Goal: Information Seeking & Learning: Compare options

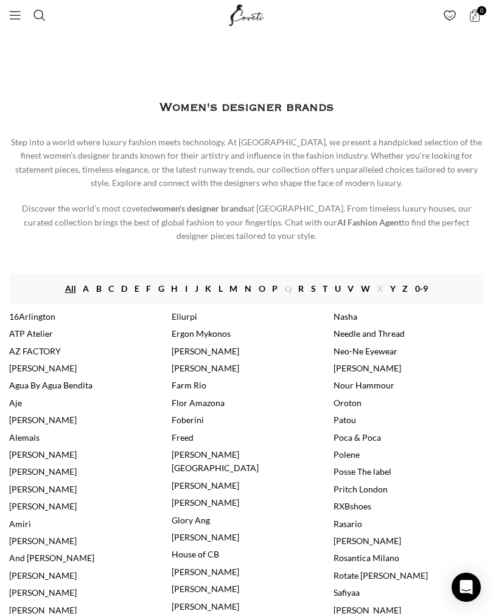
click at [300, 286] on link "R" at bounding box center [300, 288] width 5 height 13
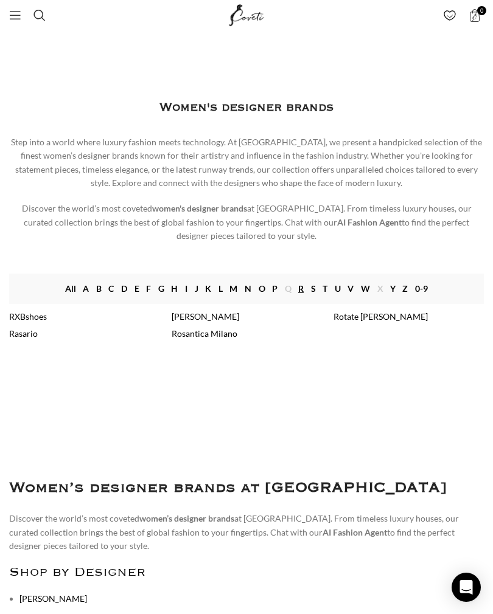
click at [30, 329] on link "Rasario" at bounding box center [23, 333] width 29 height 10
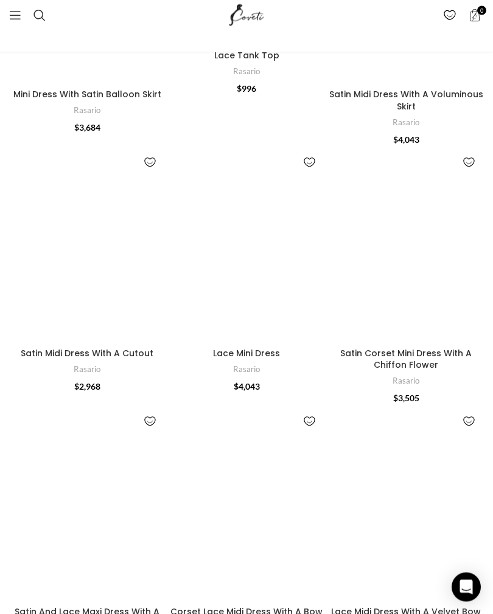
scroll to position [1151, 0]
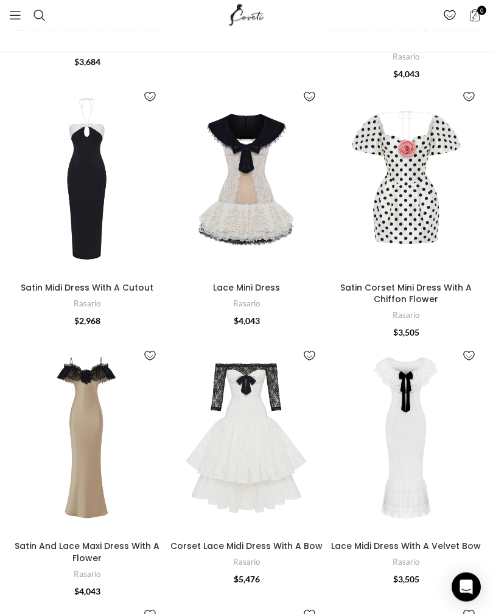
click at [68, 184] on img "Satin Midi Dress With A Cutout" at bounding box center [87, 179] width 156 height 195
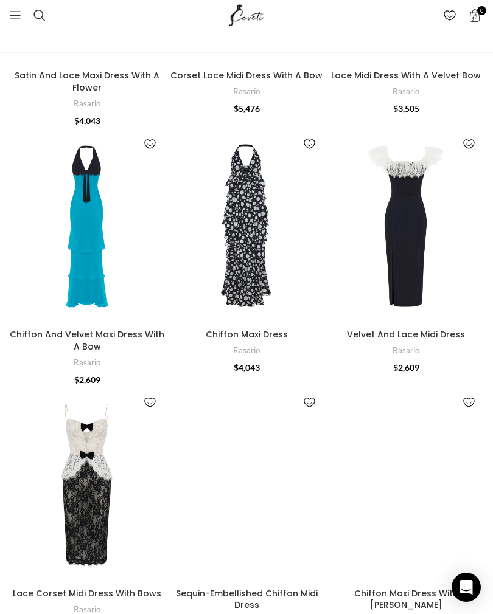
scroll to position [1623, 0]
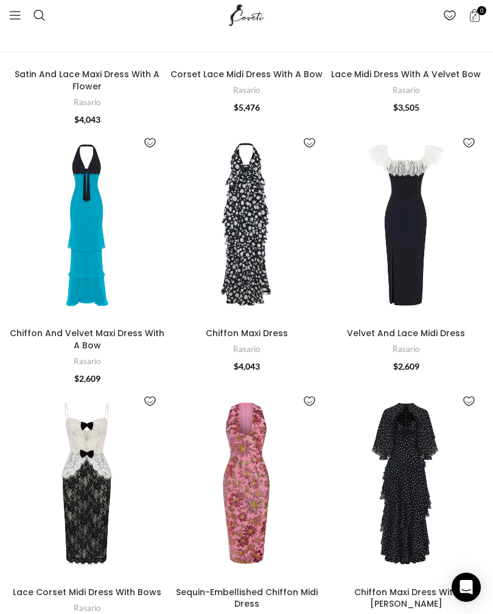
click at [102, 262] on img "Chiffon And Velvet Maxi Dress With A Bow" at bounding box center [87, 225] width 156 height 195
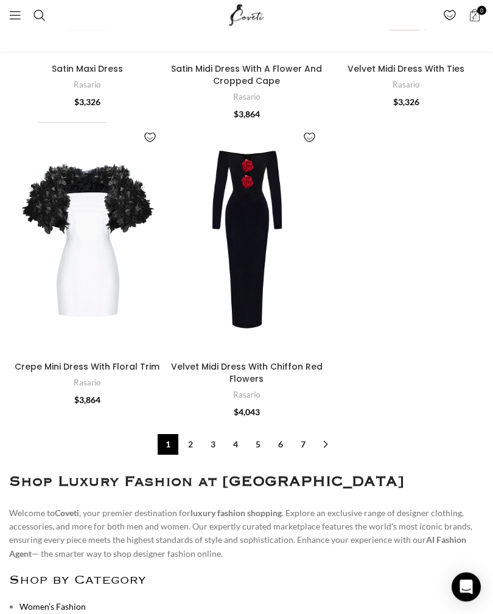
scroll to position [4776, 0]
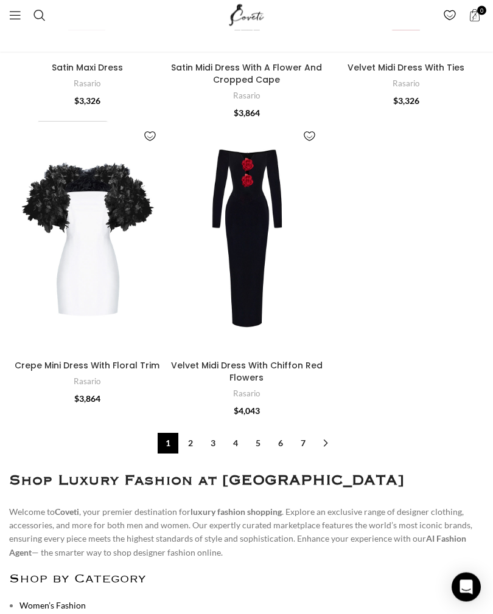
click at [316, 434] on link "→" at bounding box center [325, 444] width 21 height 21
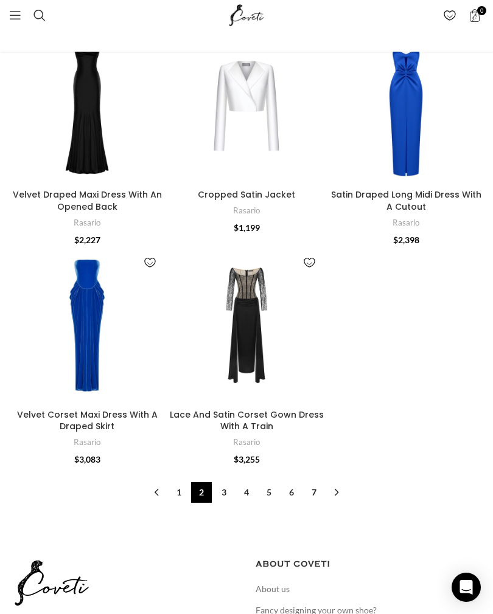
scroll to position [4177, 0]
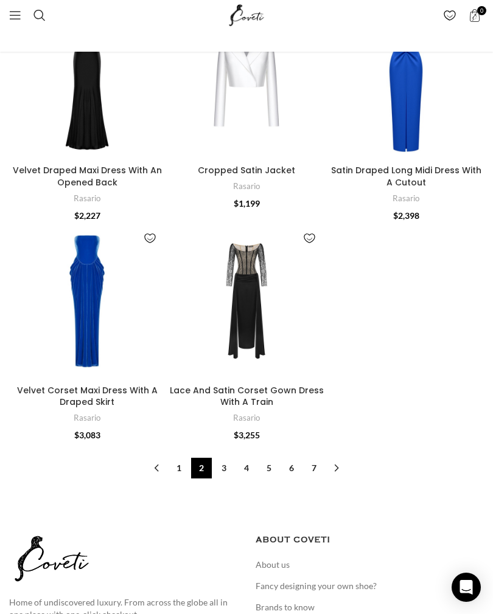
click at [227, 458] on link "3" at bounding box center [223, 468] width 21 height 21
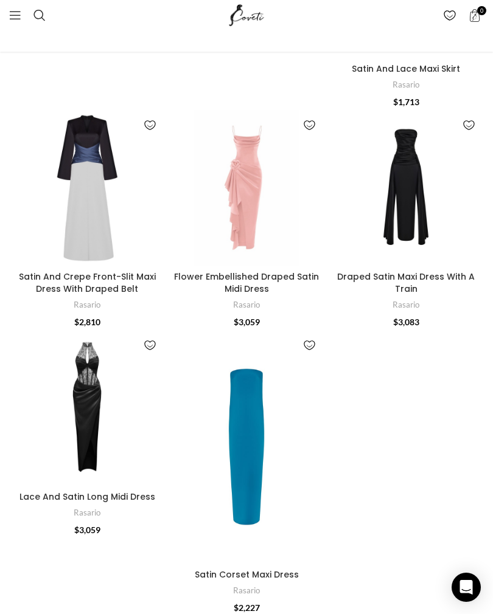
scroll to position [3755, 0]
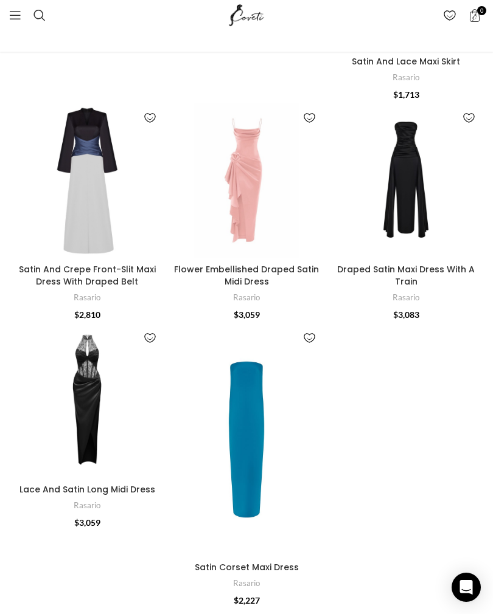
click at [257, 401] on img "Satin Corset Maxi Dress" at bounding box center [246, 440] width 156 height 234
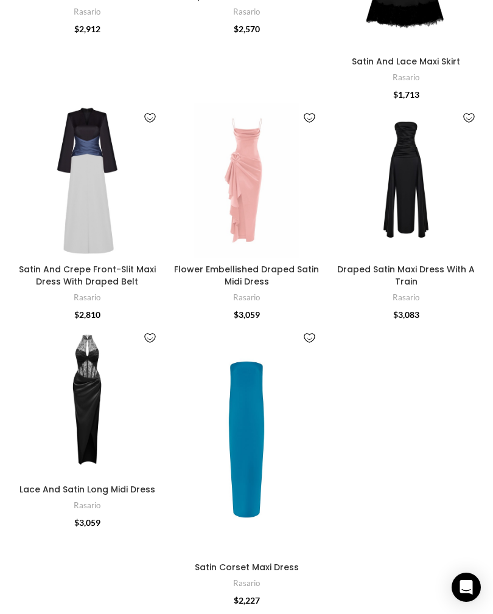
scroll to position [3774, 0]
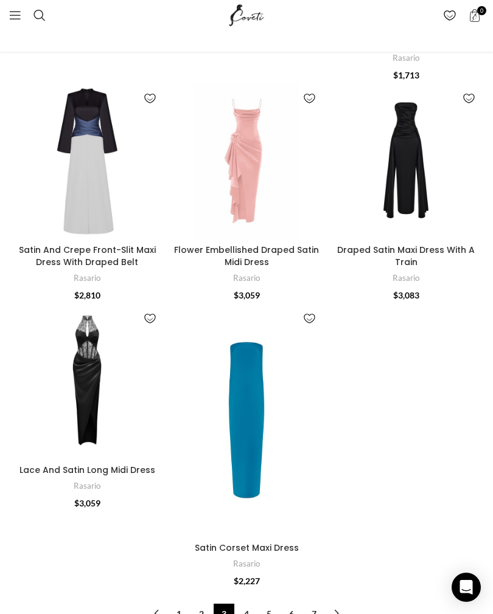
click at [249, 604] on link "4" at bounding box center [246, 614] width 21 height 21
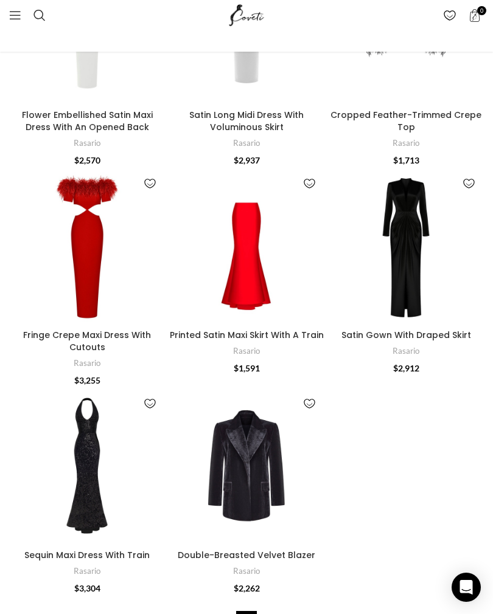
scroll to position [3410, 0]
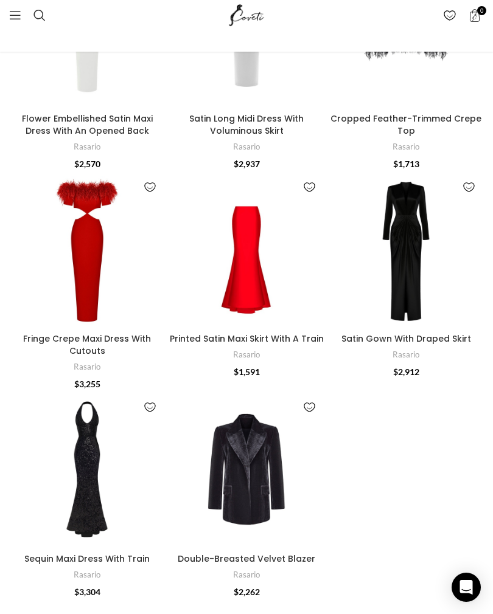
click at [86, 473] on img "Sequin Maxi Dress With Train" at bounding box center [87, 470] width 156 height 156
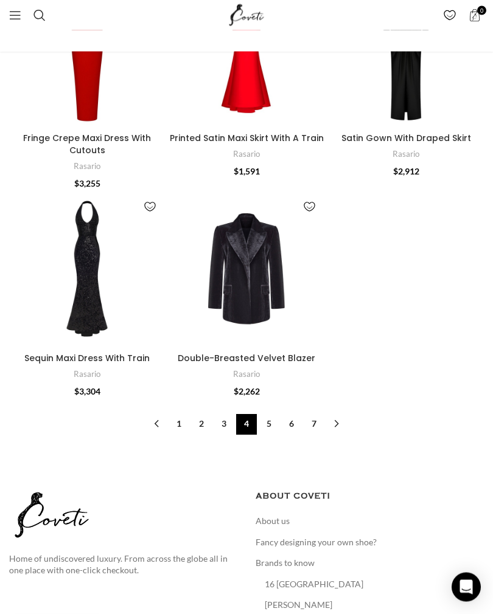
scroll to position [3610, 0]
click at [327, 414] on link "→" at bounding box center [336, 424] width 21 height 21
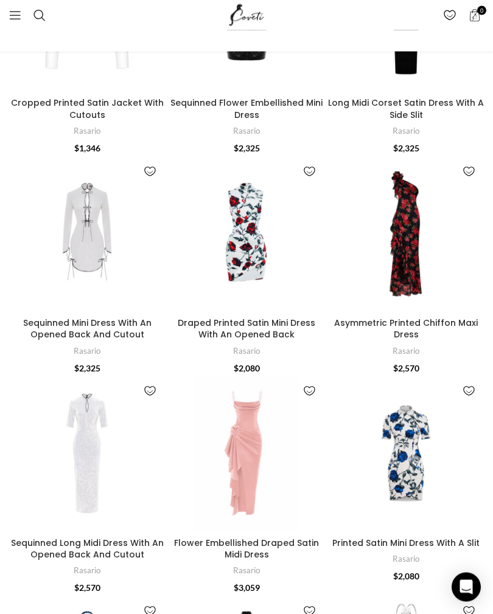
scroll to position [1724, 0]
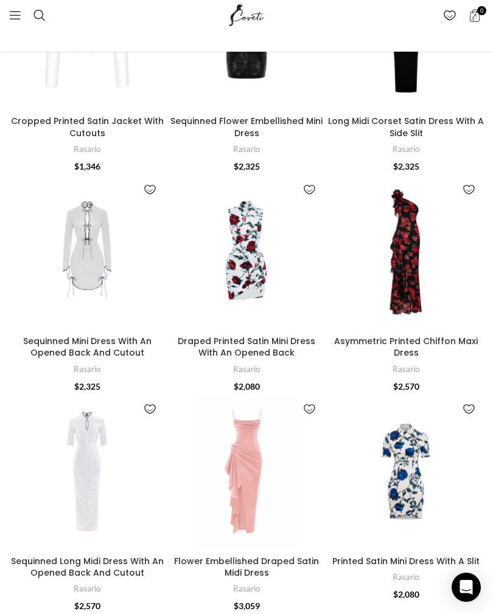
click at [91, 468] on img "Sequinned Long Midi Dress With An Opened Back And Cutout" at bounding box center [87, 472] width 156 height 156
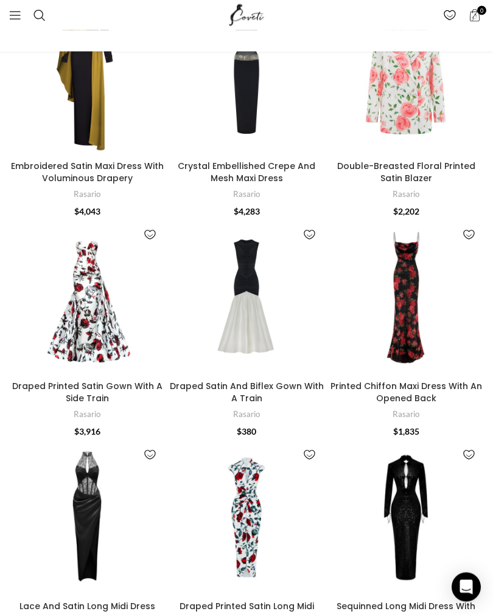
scroll to position [145, 0]
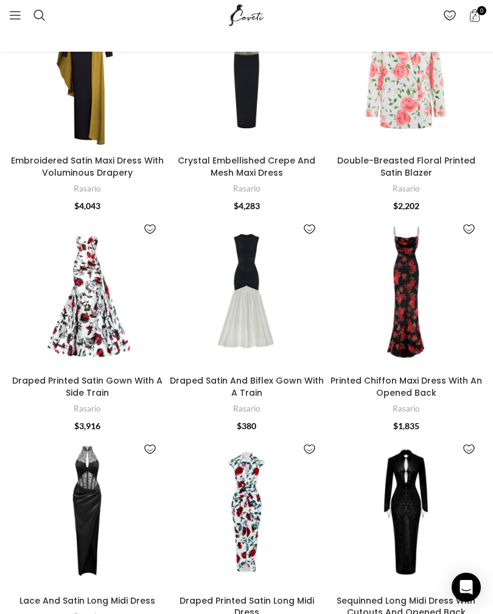
click at [416, 502] on img "Sequinned Long Midi Dress With Cutouts And Opened Back" at bounding box center [406, 512] width 156 height 156
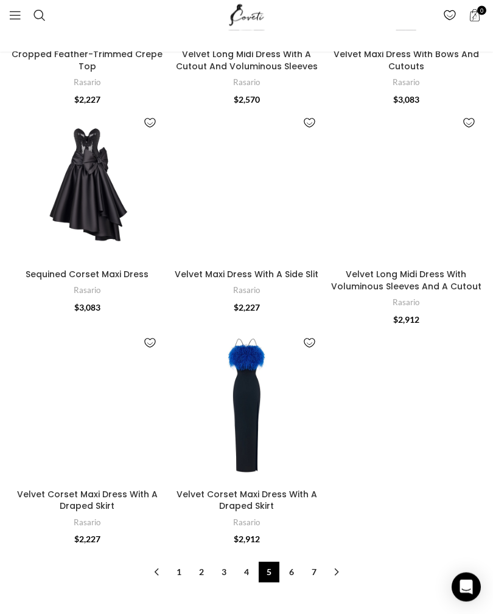
scroll to position [3492, 0]
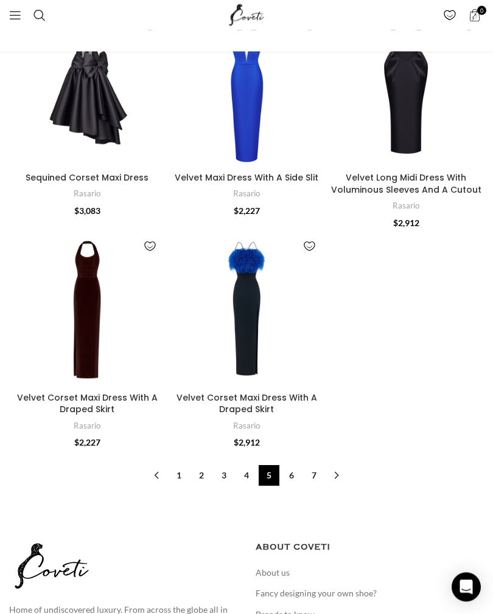
click at [299, 466] on link "6" at bounding box center [291, 476] width 21 height 21
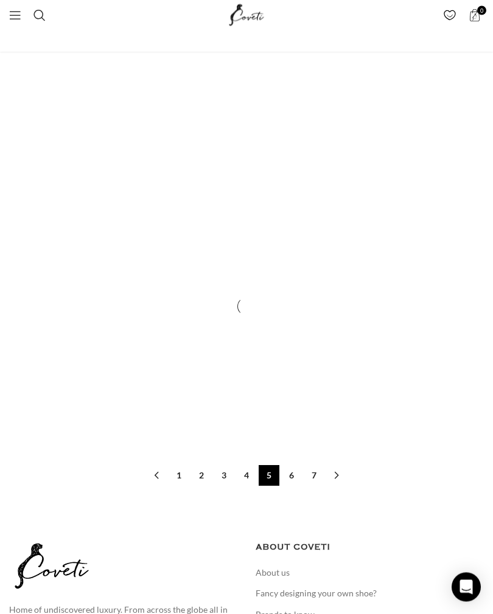
scroll to position [3493, 0]
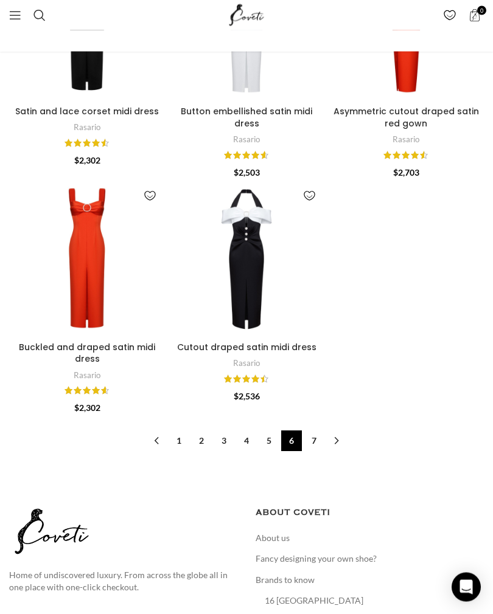
click at [313, 431] on link "7" at bounding box center [313, 441] width 21 height 21
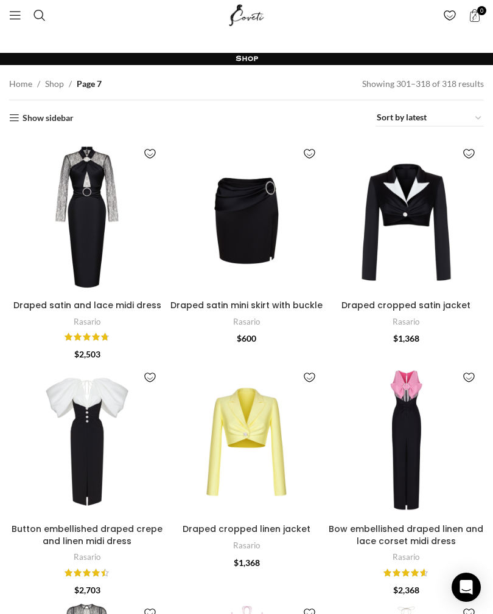
click at [109, 214] on img "Draped satin and lace midi dress" at bounding box center [87, 217] width 156 height 156
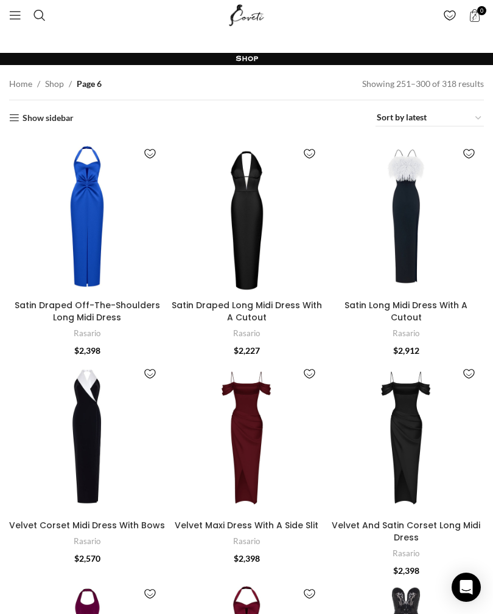
scroll to position [3767, 0]
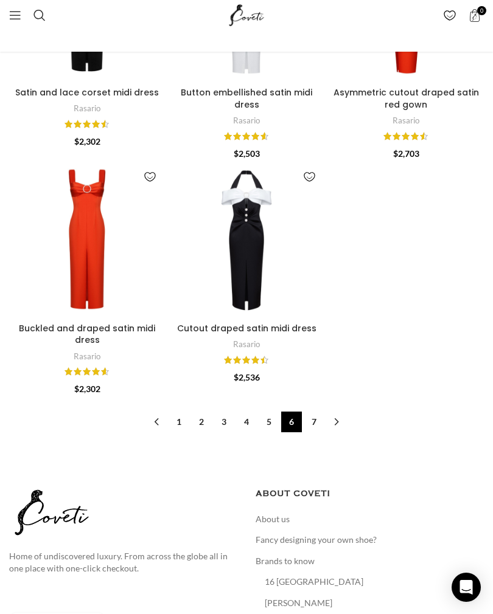
click at [103, 195] on img "Buckled and draped satin midi dress" at bounding box center [87, 240] width 156 height 156
click at [9, 25] on link "Menu" at bounding box center [15, 15] width 24 height 24
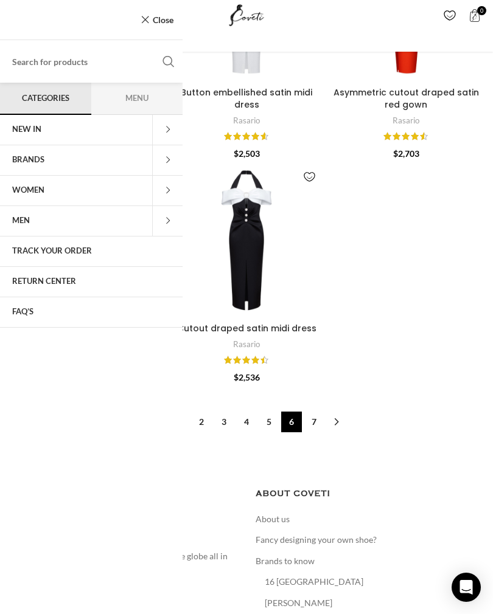
click at [251, 207] on img "Cutout draped satin midi dress" at bounding box center [246, 240] width 156 height 156
click at [144, 21] on link "Close" at bounding box center [156, 19] width 33 height 15
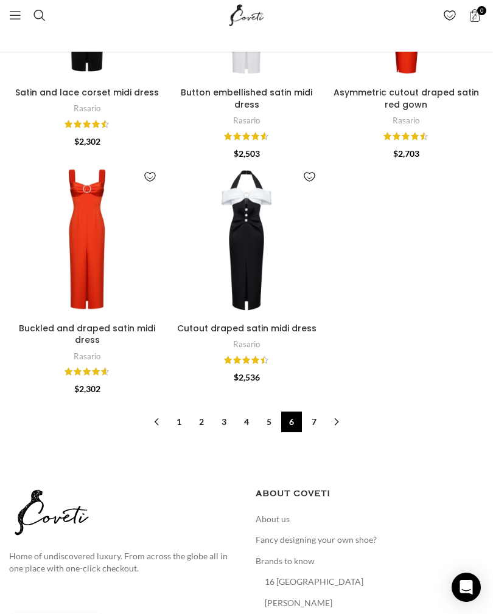
click at [177, 412] on link "1" at bounding box center [178, 422] width 21 height 21
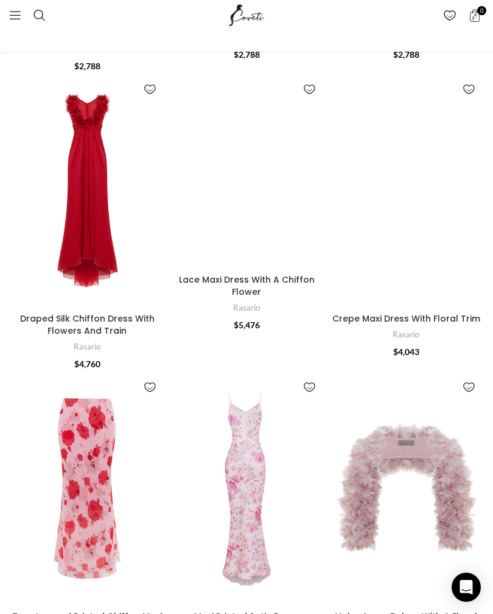
scroll to position [2127, 0]
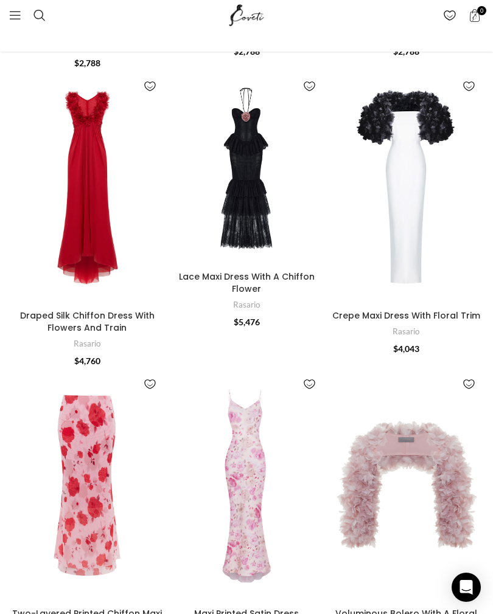
click at [233, 476] on img "Maxi Printed Satin Dress" at bounding box center [246, 486] width 156 height 234
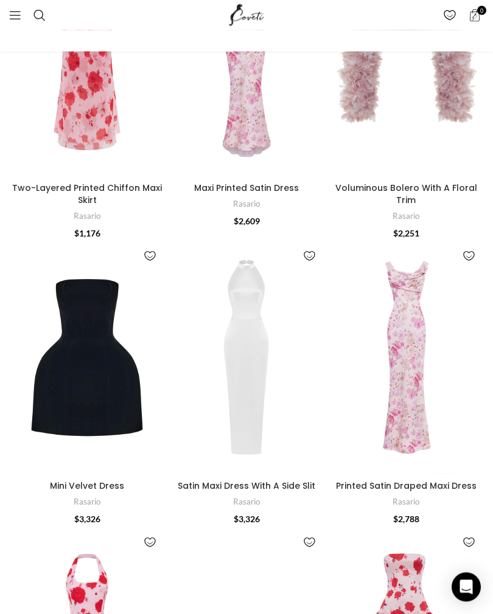
scroll to position [2552, 0]
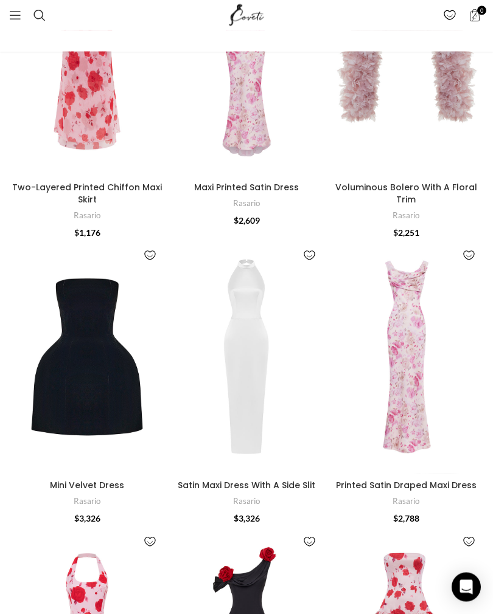
click at [405, 357] on img "Printed Satin Draped Maxi Dress" at bounding box center [406, 358] width 156 height 234
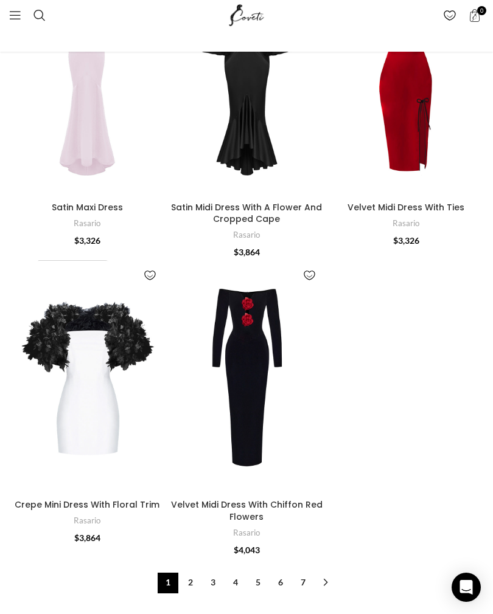
scroll to position [4312, 0]
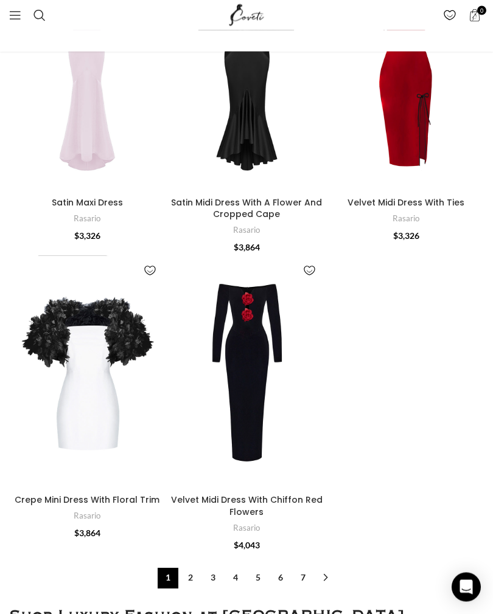
click at [198, 569] on link "2" at bounding box center [190, 579] width 21 height 21
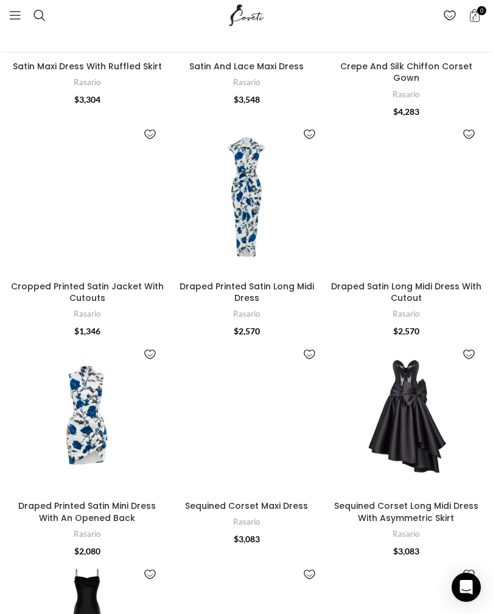
scroll to position [3631, 0]
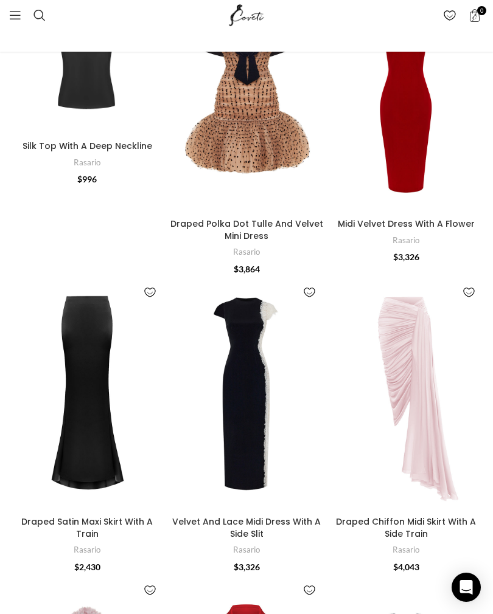
scroll to position [158, 0]
click at [236, 361] on img "Velvet And Lace Midi Dress With A Side Slit" at bounding box center [246, 396] width 156 height 234
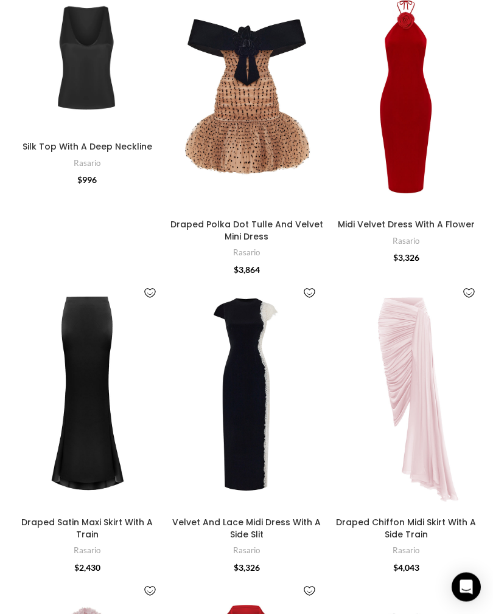
scroll to position [159, 0]
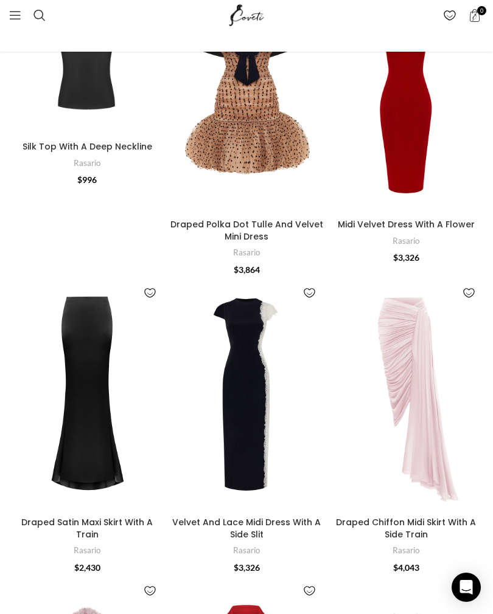
click at [86, 407] on img "Draped Satin Maxi Skirt With A Train" at bounding box center [87, 395] width 156 height 234
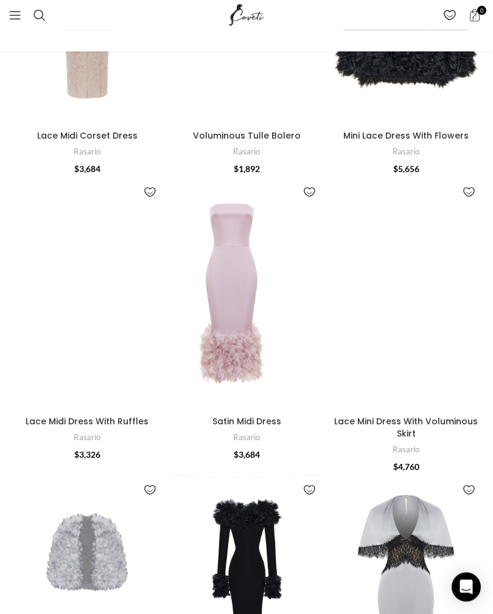
scroll to position [1433, 0]
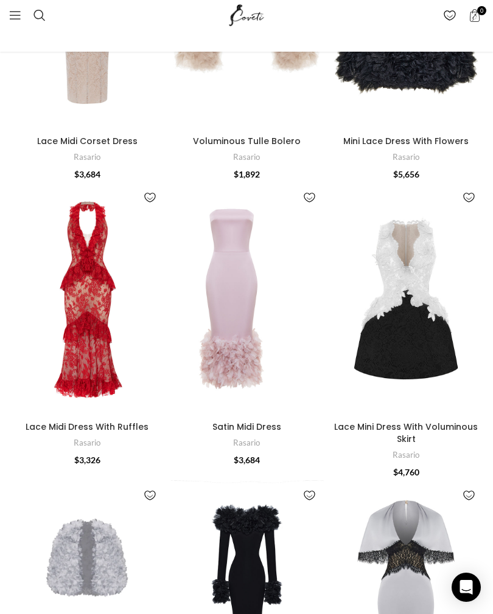
click at [410, 266] on img "Lace Mini Dress With Voluminous Skirt" at bounding box center [406, 299] width 156 height 234
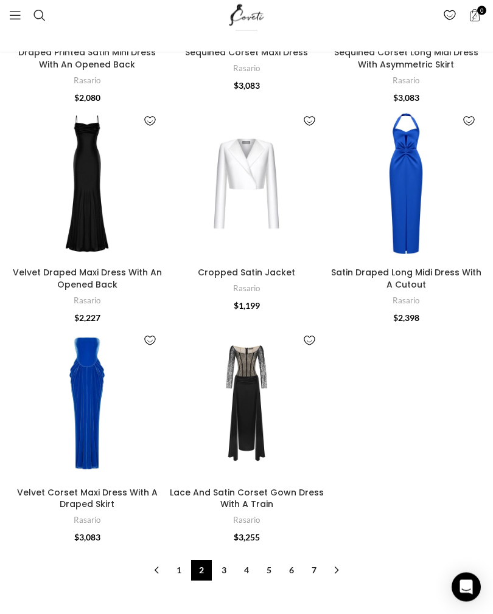
scroll to position [4075, 0]
click at [331, 560] on link "→" at bounding box center [336, 570] width 21 height 21
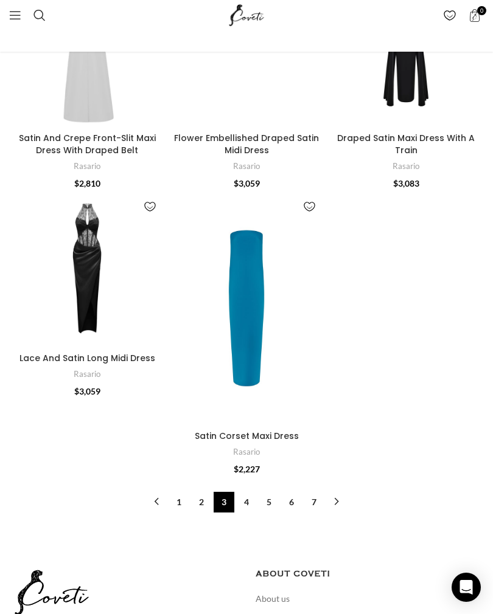
scroll to position [3886, 0]
click at [247, 303] on img "Satin Corset Maxi Dress" at bounding box center [246, 309] width 156 height 234
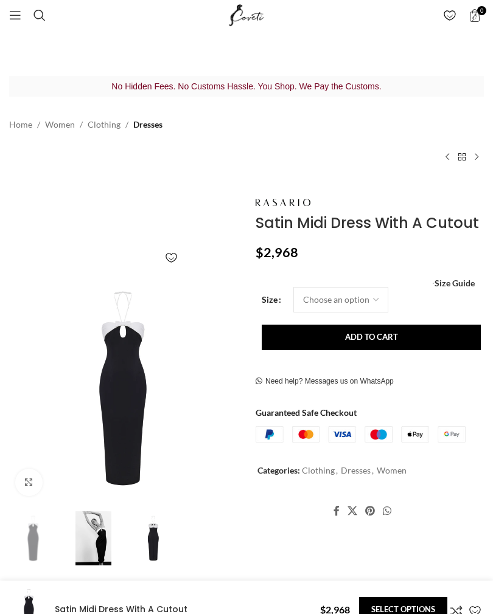
click at [155, 532] on img at bounding box center [153, 538] width 54 height 54
click at [158, 535] on img at bounding box center [153, 538] width 54 height 54
click at [99, 527] on img at bounding box center [93, 538] width 54 height 54
click at [156, 539] on img at bounding box center [153, 538] width 54 height 54
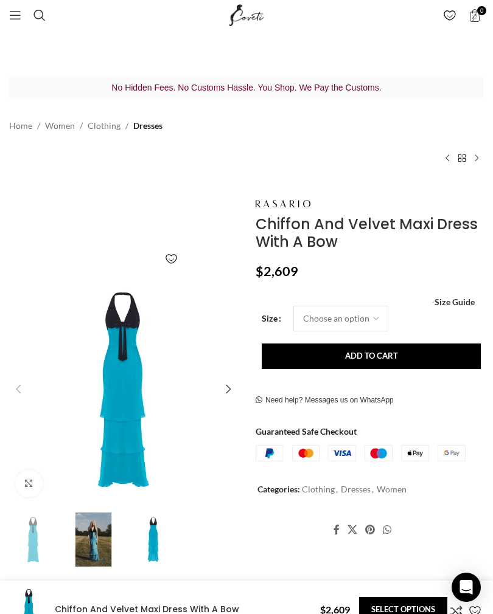
click at [98, 533] on img "2 / 3" at bounding box center [93, 540] width 54 height 54
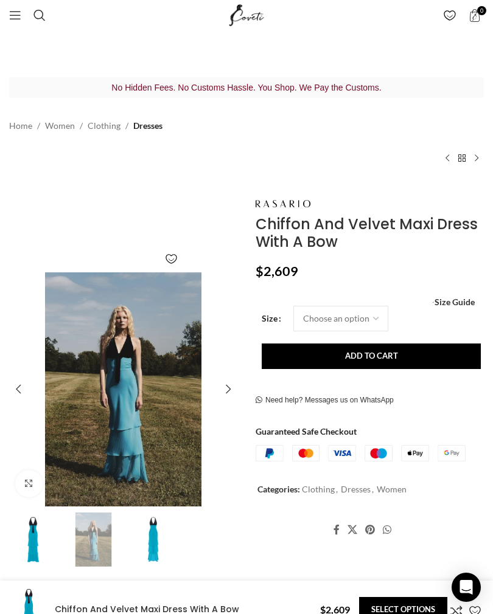
click at [159, 532] on img "3 / 3" at bounding box center [153, 540] width 54 height 54
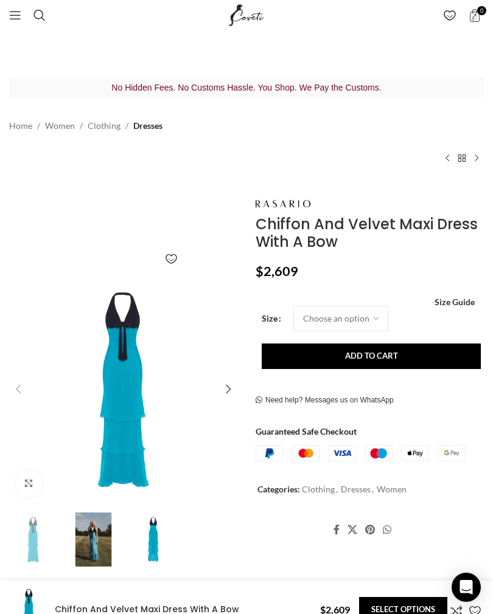
click at [38, 527] on img "1 / 3" at bounding box center [33, 540] width 54 height 54
click at [133, 334] on img "1 / 3" at bounding box center [123, 389] width 234 height 234
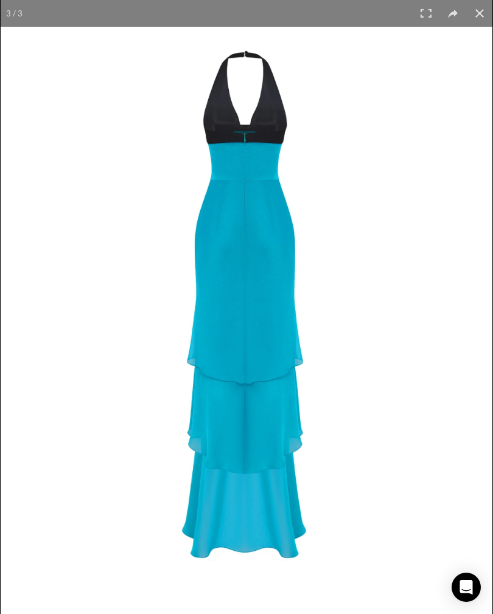
scroll to position [0, 131]
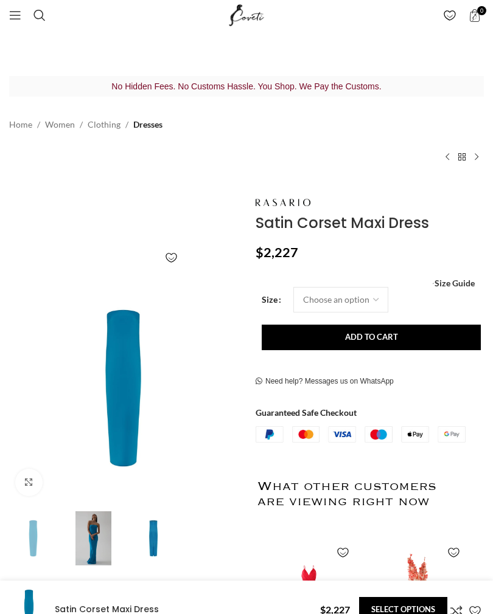
click at [106, 530] on img at bounding box center [93, 538] width 54 height 54
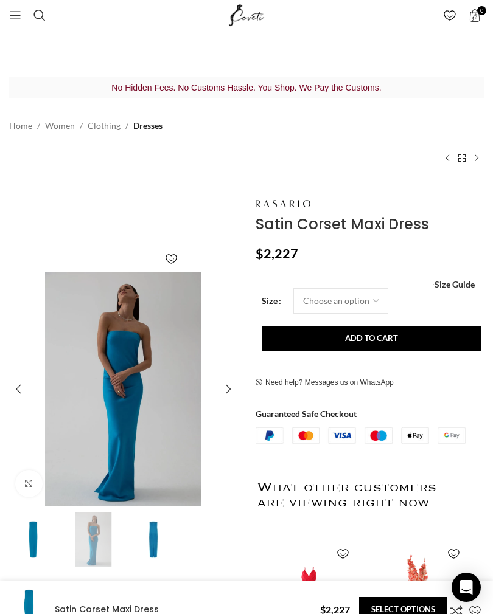
click at [103, 531] on img "2 / 3" at bounding box center [93, 540] width 54 height 54
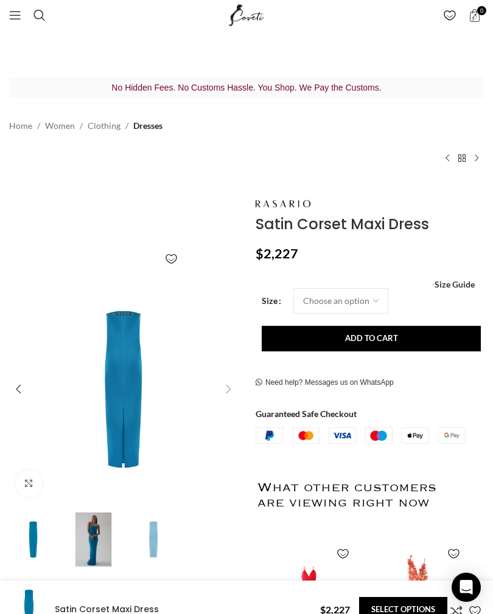
click at [229, 390] on div "Next slide" at bounding box center [228, 389] width 24 height 24
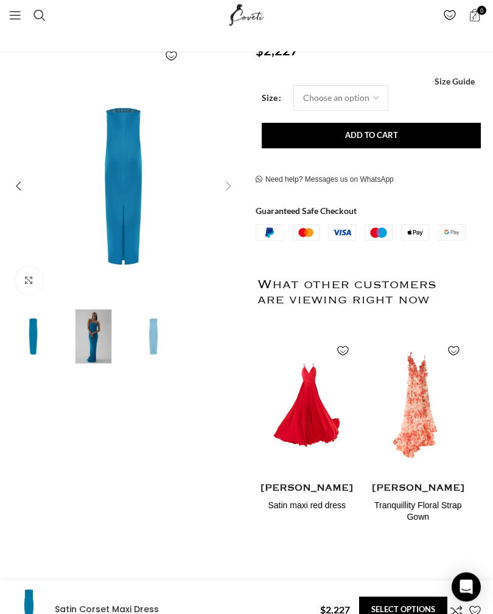
scroll to position [174, 0]
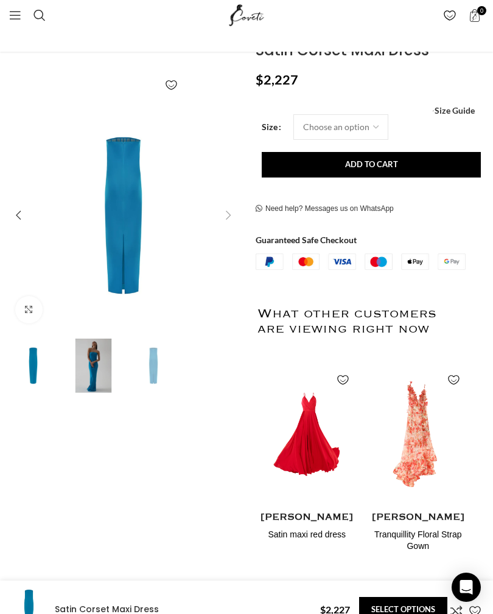
click at [102, 359] on img "2 / 3" at bounding box center [93, 366] width 54 height 54
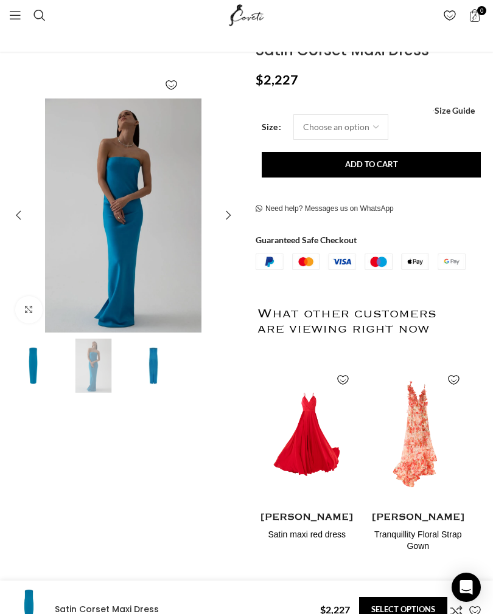
click at [131, 224] on img "2 / 3" at bounding box center [123, 216] width 234 height 234
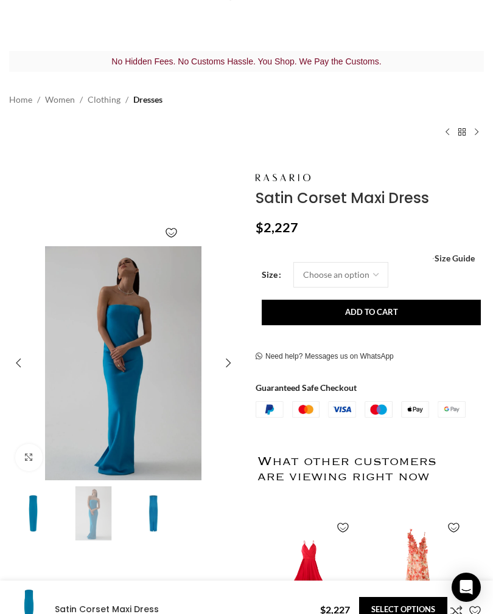
scroll to position [0, 0]
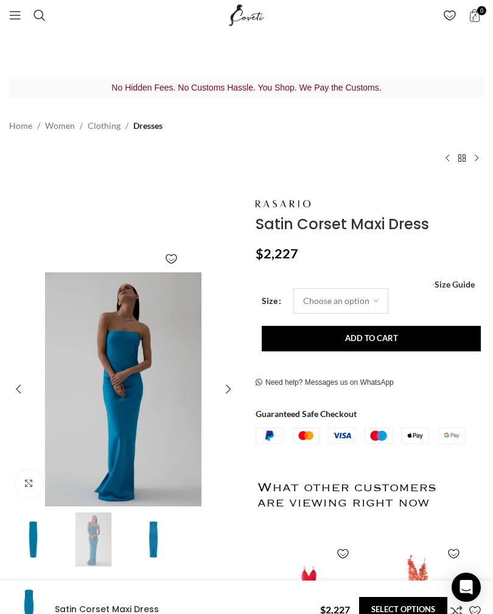
click at [365, 301] on select "Choose an option 4 UK 6 UK 8 UK 10 UK 12 UK 14 UK 16 UK 18 UK" at bounding box center [340, 301] width 95 height 26
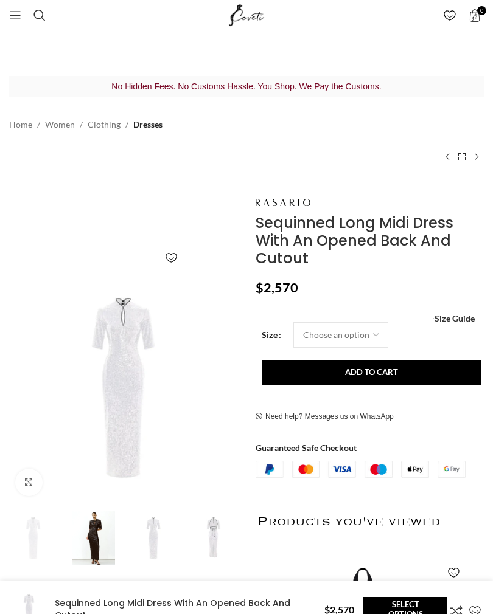
click at [96, 513] on img at bounding box center [93, 538] width 54 height 54
click at [149, 521] on img at bounding box center [153, 538] width 54 height 54
click at [213, 527] on img "4 / 4" at bounding box center [213, 538] width 54 height 54
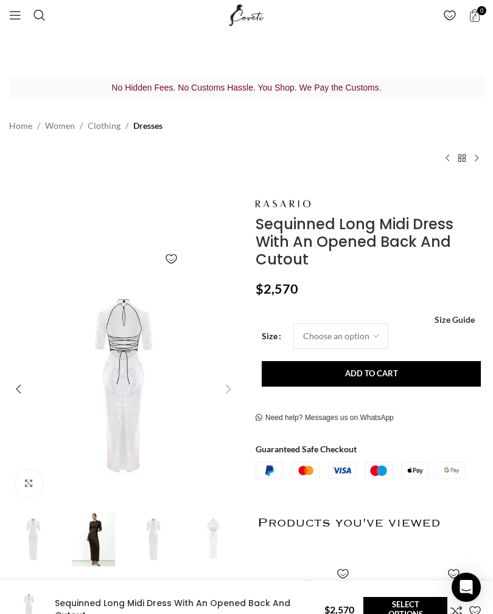
click at [95, 551] on img "2 / 4" at bounding box center [93, 540] width 54 height 54
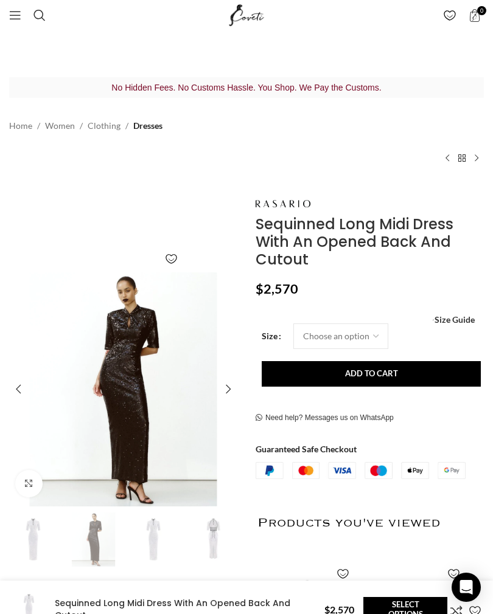
click at [159, 539] on img "3 / 4" at bounding box center [153, 540] width 54 height 54
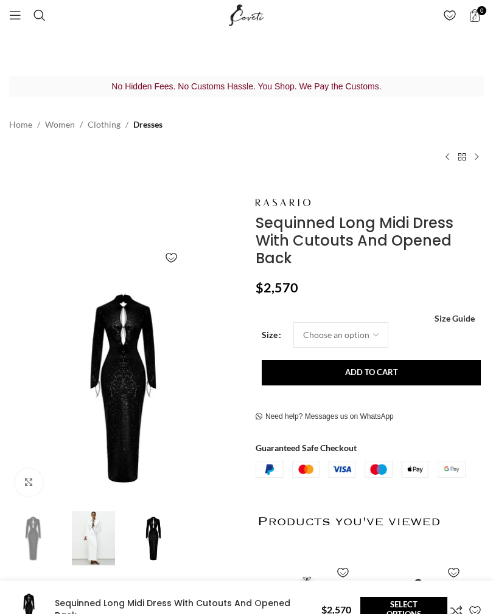
click at [99, 538] on img at bounding box center [93, 538] width 54 height 54
click at [100, 535] on img at bounding box center [93, 538] width 54 height 54
click at [92, 537] on img at bounding box center [93, 538] width 54 height 54
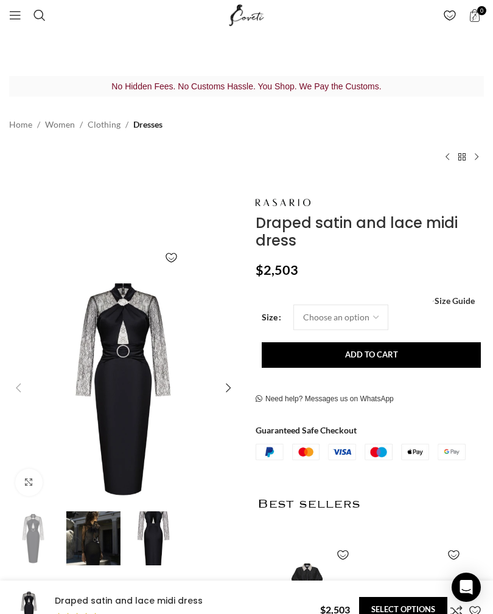
scroll to position [0, 131]
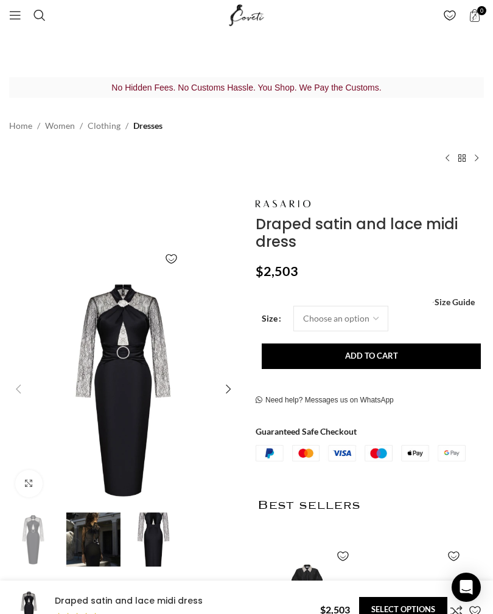
click at [111, 544] on img "2 / 3" at bounding box center [93, 540] width 54 height 54
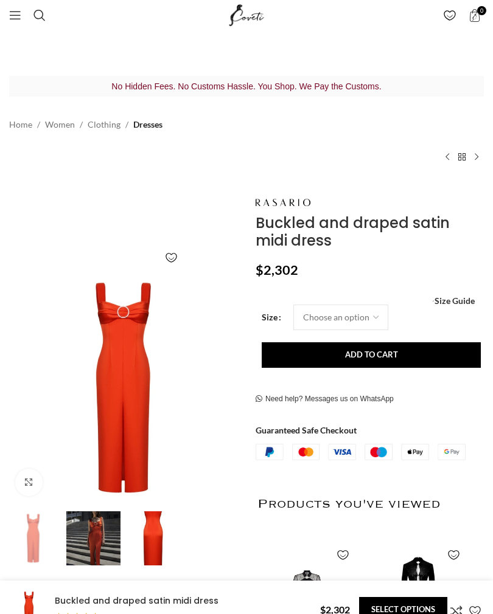
click at [95, 521] on img at bounding box center [93, 538] width 54 height 54
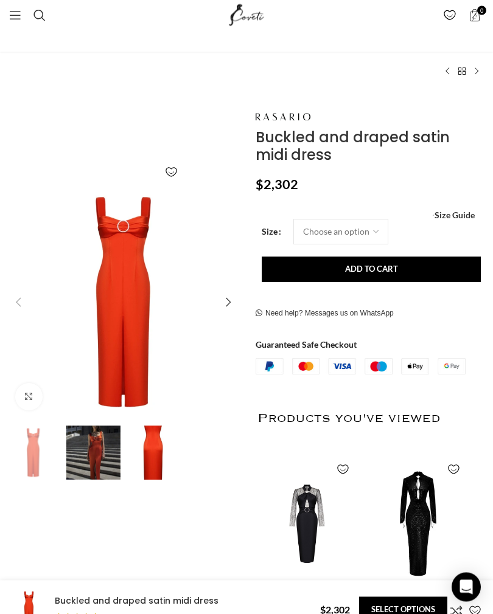
click at [230, 298] on div "Next slide" at bounding box center [228, 303] width 24 height 24
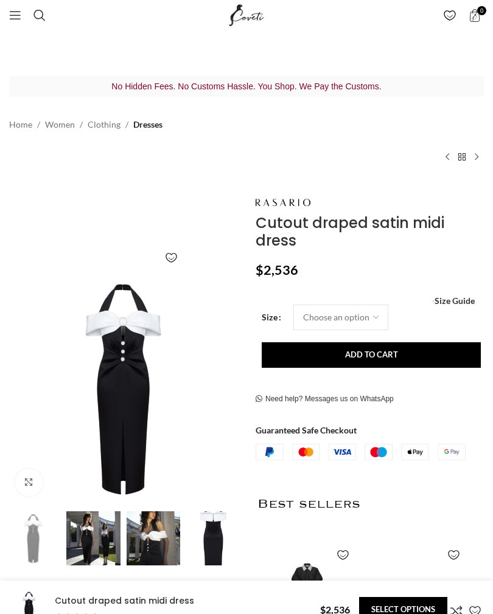
click at [160, 519] on img at bounding box center [153, 538] width 54 height 54
click at [90, 533] on img at bounding box center [93, 538] width 54 height 54
click at [246, 532] on img "2 / 4" at bounding box center [363, 446] width 234 height 351
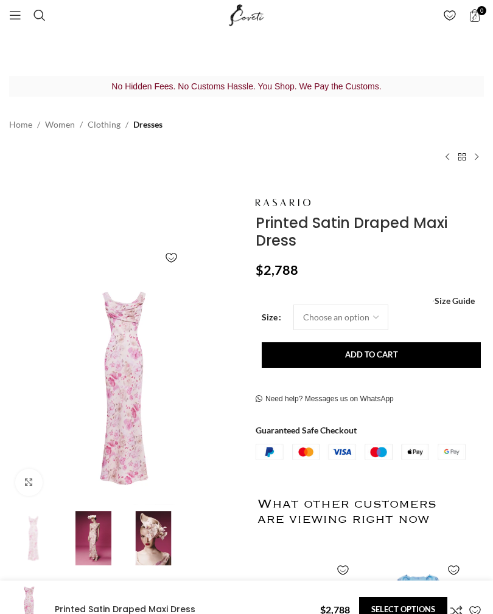
click at [103, 521] on img at bounding box center [93, 538] width 54 height 54
click at [109, 536] on img at bounding box center [93, 538] width 54 height 54
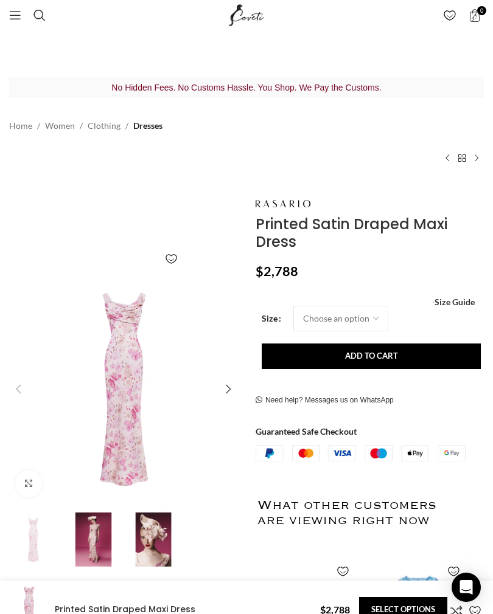
click at [97, 538] on img "2 / 3" at bounding box center [93, 540] width 54 height 54
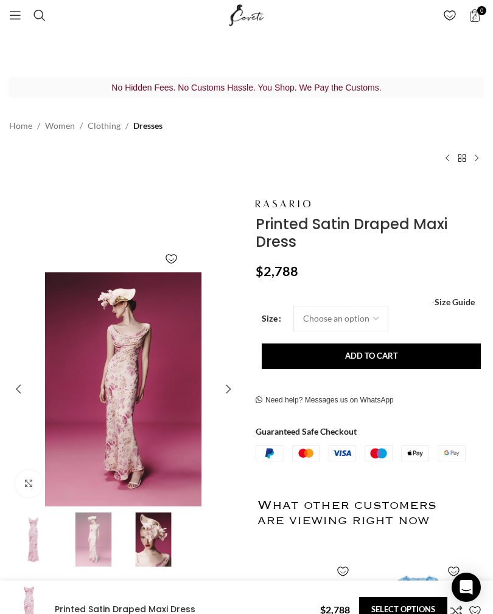
click at [147, 539] on img "3 / 3" at bounding box center [153, 540] width 54 height 54
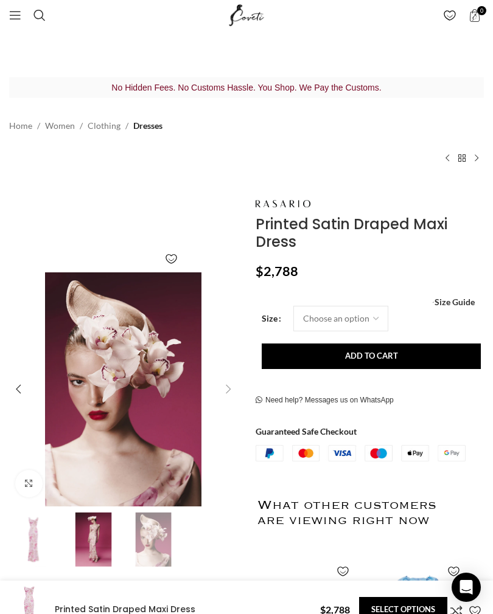
click at [101, 533] on img "2 / 3" at bounding box center [93, 540] width 54 height 54
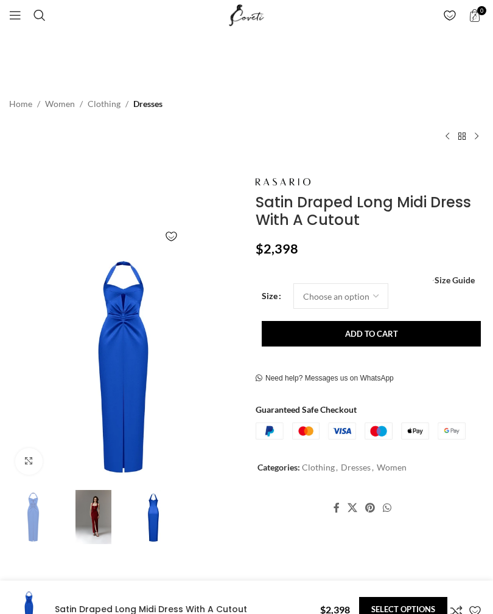
click at [97, 516] on img at bounding box center [93, 517] width 54 height 54
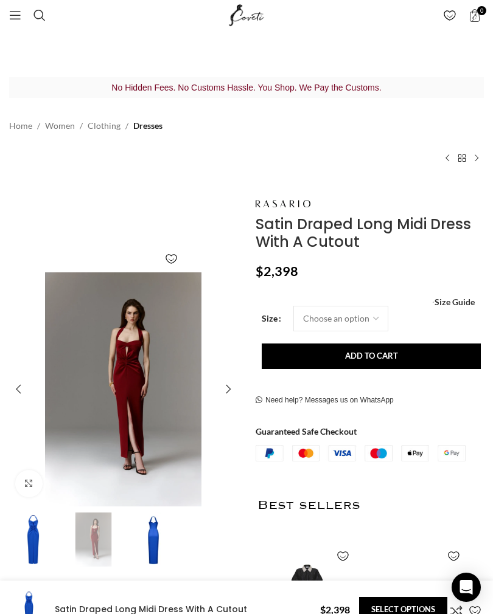
click at [100, 532] on img "2 / 3" at bounding box center [93, 540] width 54 height 54
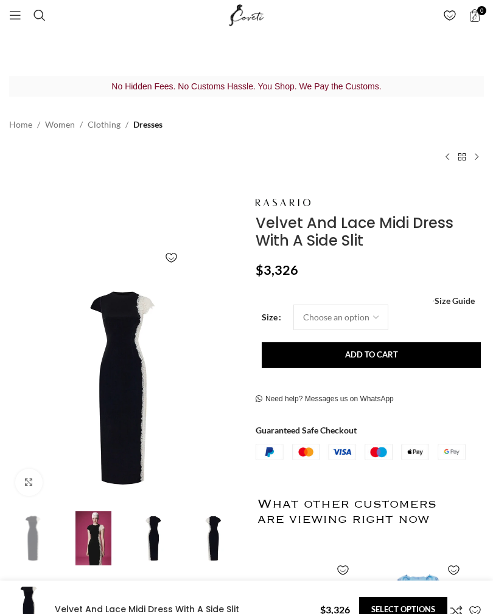
click at [108, 531] on img at bounding box center [93, 538] width 54 height 54
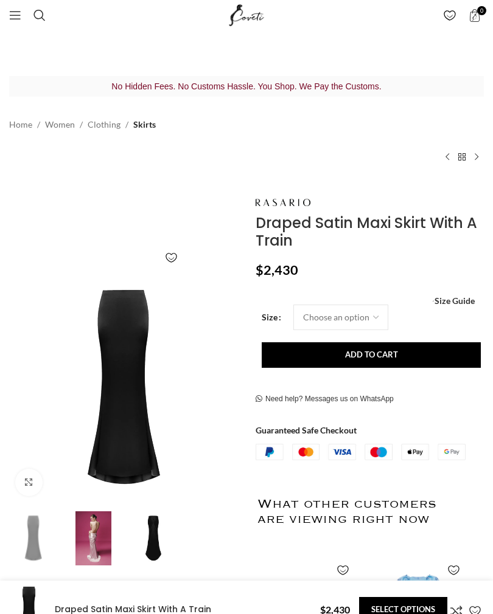
click at [100, 528] on img at bounding box center [93, 538] width 54 height 54
click at [99, 539] on img at bounding box center [93, 538] width 54 height 54
click at [94, 544] on img "2 / 3" at bounding box center [93, 538] width 54 height 54
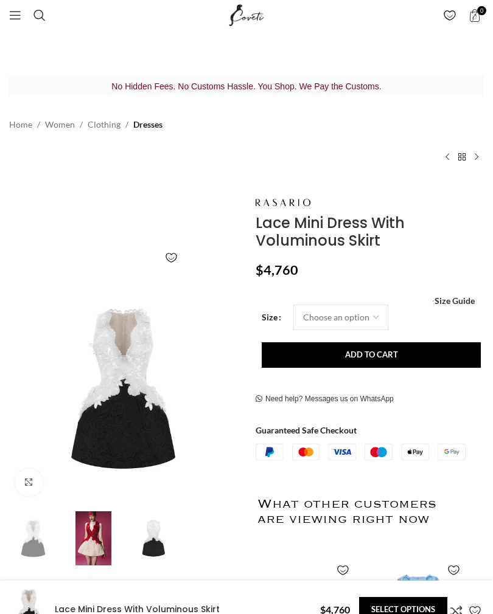
click at [91, 544] on img at bounding box center [93, 538] width 54 height 54
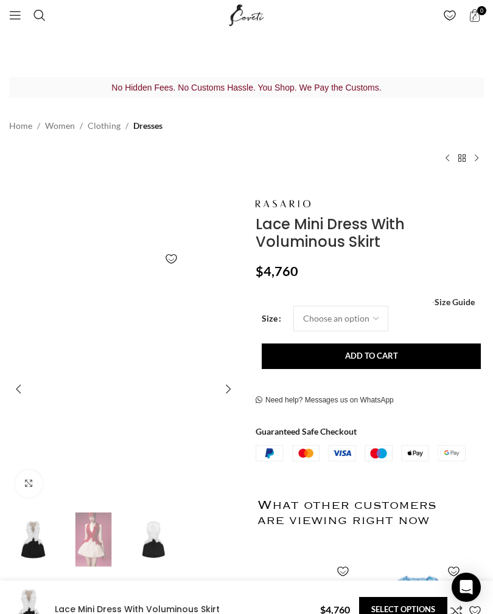
click at [88, 529] on img "2 / 3" at bounding box center [93, 540] width 54 height 54
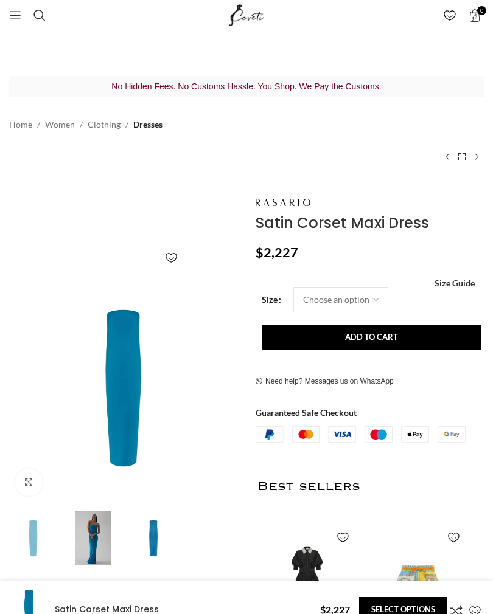
click at [92, 538] on img at bounding box center [93, 538] width 54 height 54
click at [105, 545] on img at bounding box center [93, 538] width 54 height 54
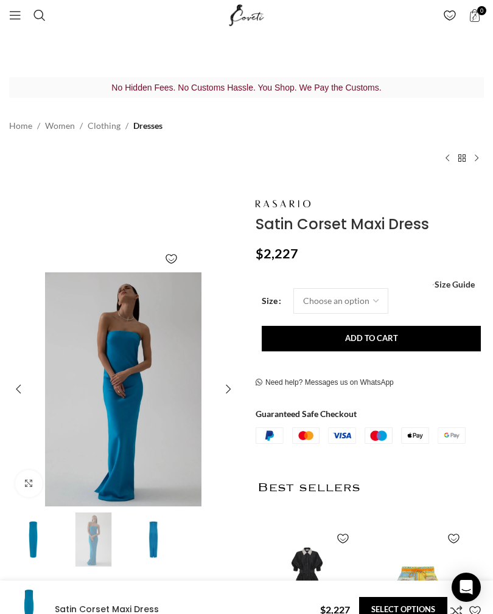
click at [99, 541] on img "2 / 3" at bounding box center [93, 540] width 54 height 54
click at [123, 400] on img "2 / 3" at bounding box center [123, 389] width 234 height 234
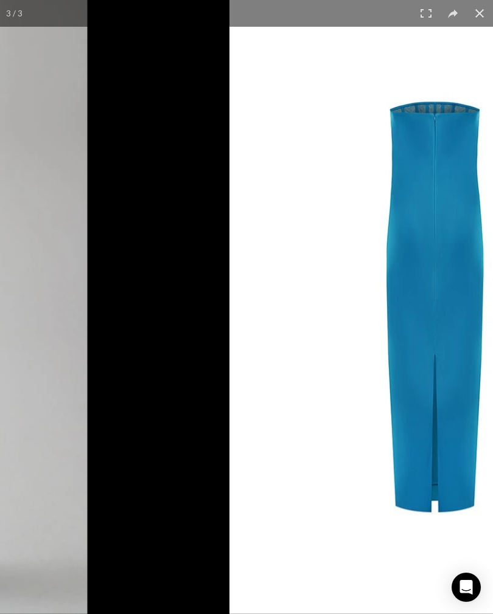
scroll to position [0, 131]
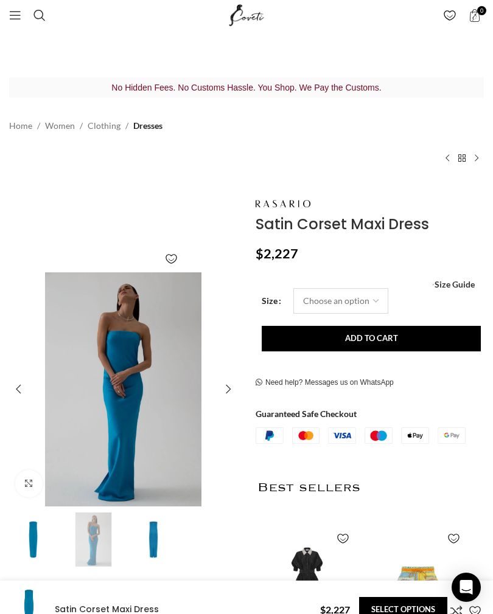
click at [347, 303] on select "Choose an option 4 UK 6 UK 8 UK 10 UK 12 UK 14 UK 16 UK 18 UK" at bounding box center [340, 301] width 95 height 26
click at [122, 457] on img "2 / 3" at bounding box center [123, 389] width 234 height 234
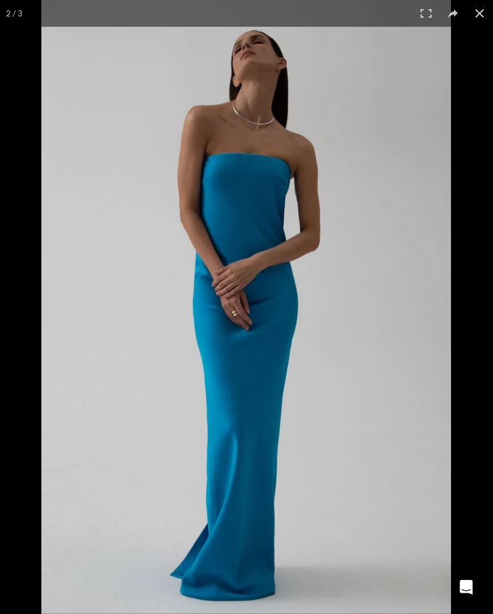
scroll to position [0, 261]
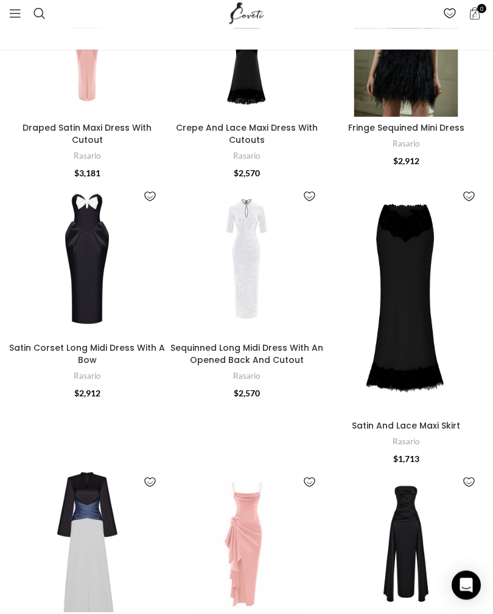
scroll to position [3714, 0]
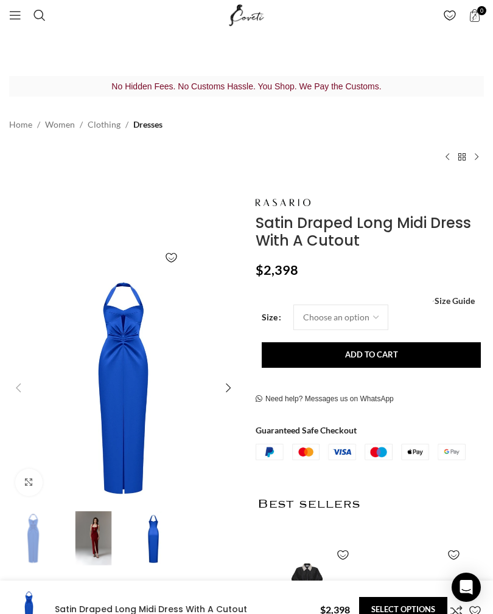
scroll to position [0, 1569]
